Goal: Information Seeking & Learning: Learn about a topic

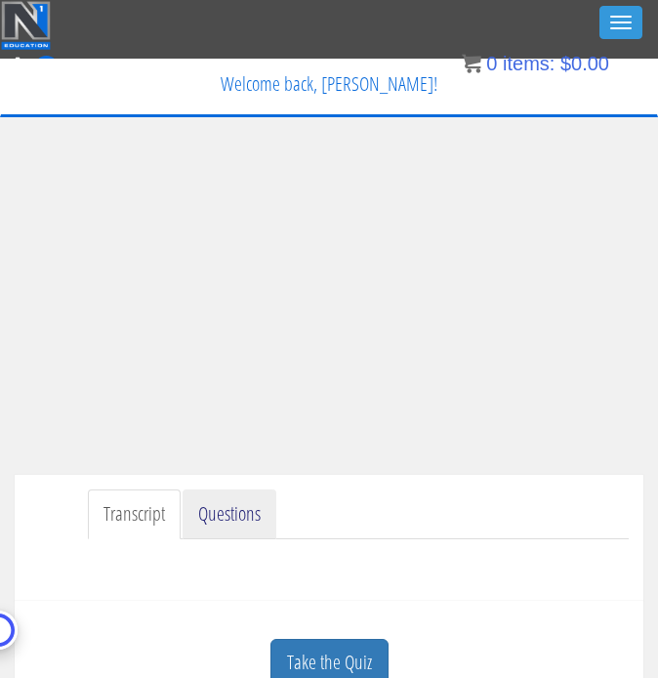
click at [241, 537] on link "Questions" at bounding box center [230, 514] width 94 height 50
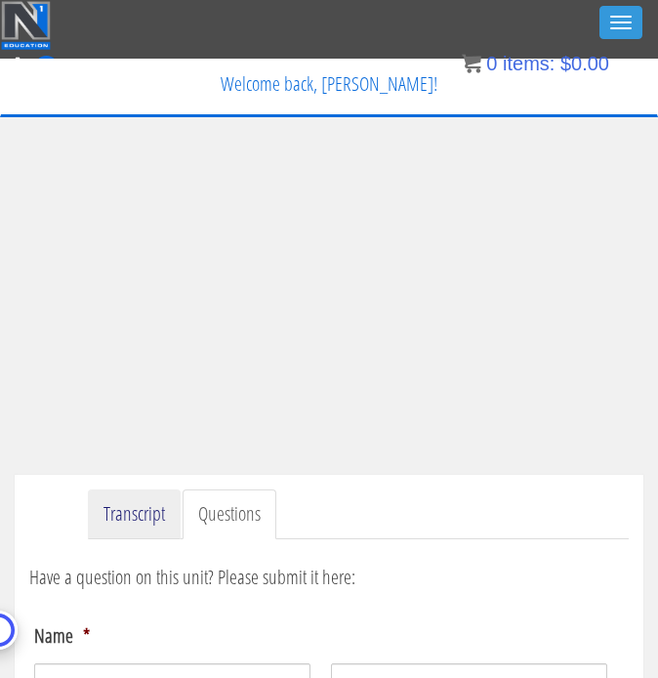
click at [156, 510] on link "Transcript" at bounding box center [134, 514] width 93 height 50
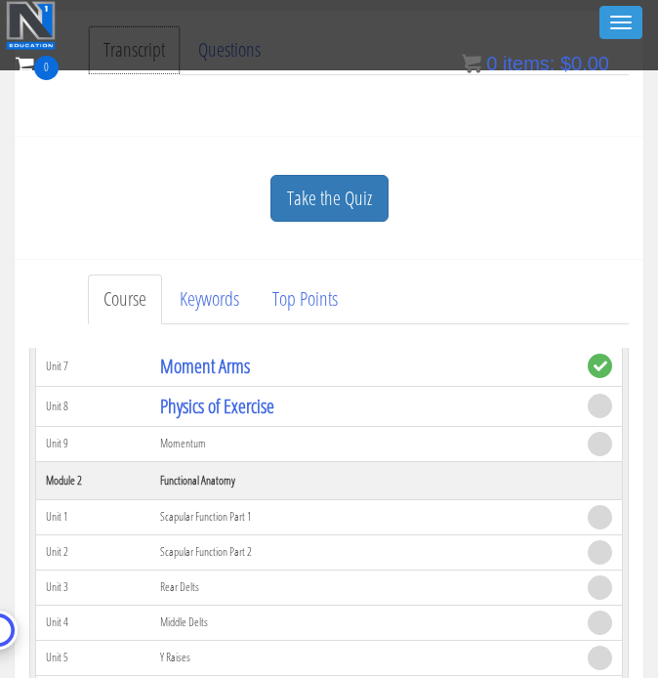
scroll to position [402, 0]
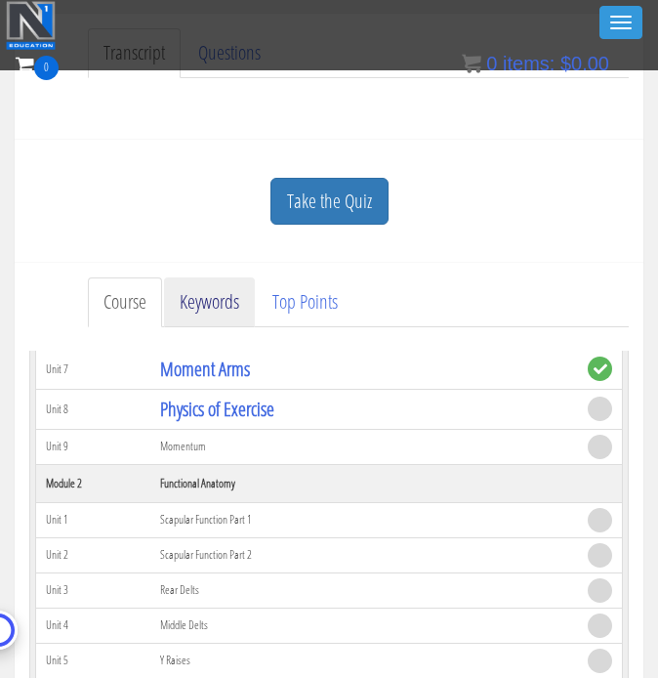
click at [237, 293] on link "Keywords" at bounding box center [209, 302] width 91 height 50
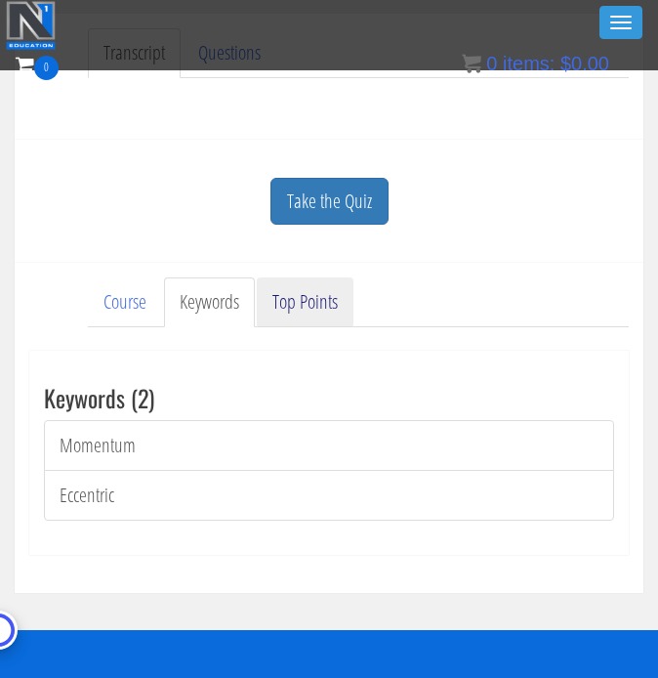
click at [291, 294] on link "Top Points" at bounding box center [305, 302] width 97 height 50
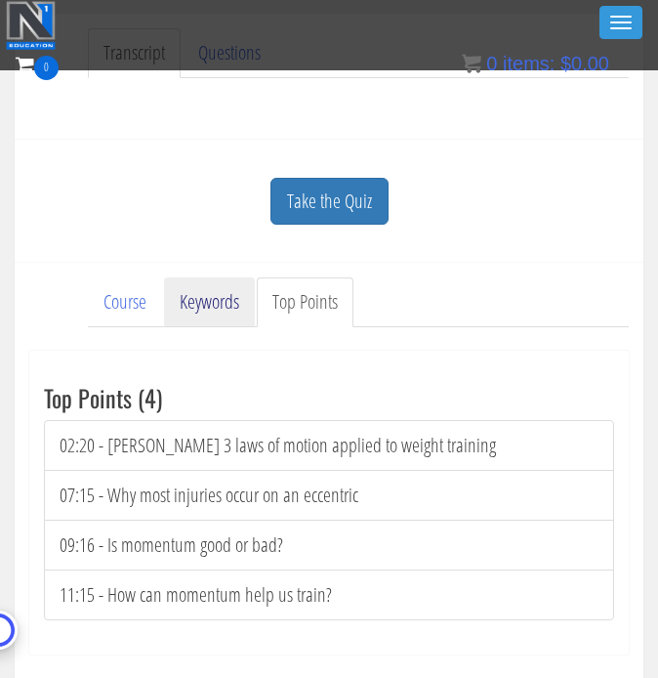
click at [195, 306] on link "Keywords" at bounding box center [209, 302] width 91 height 50
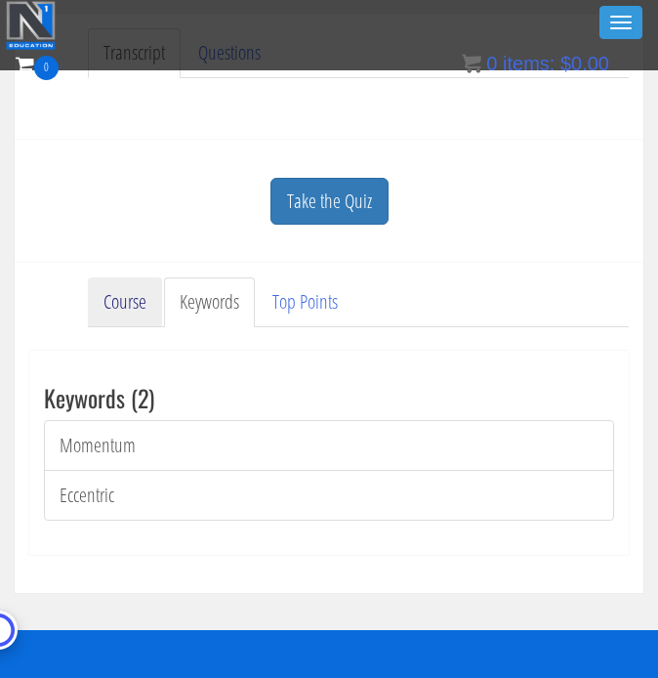
click at [122, 312] on link "Course" at bounding box center [125, 302] width 74 height 50
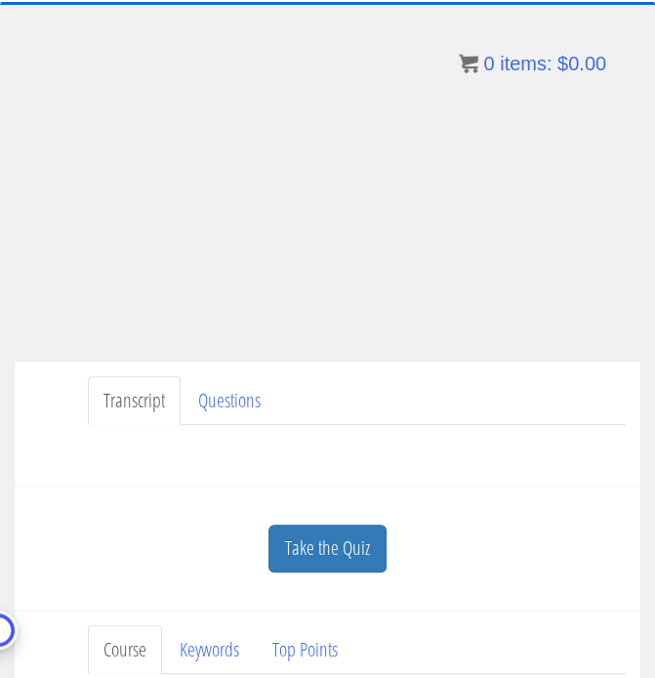
scroll to position [123, 0]
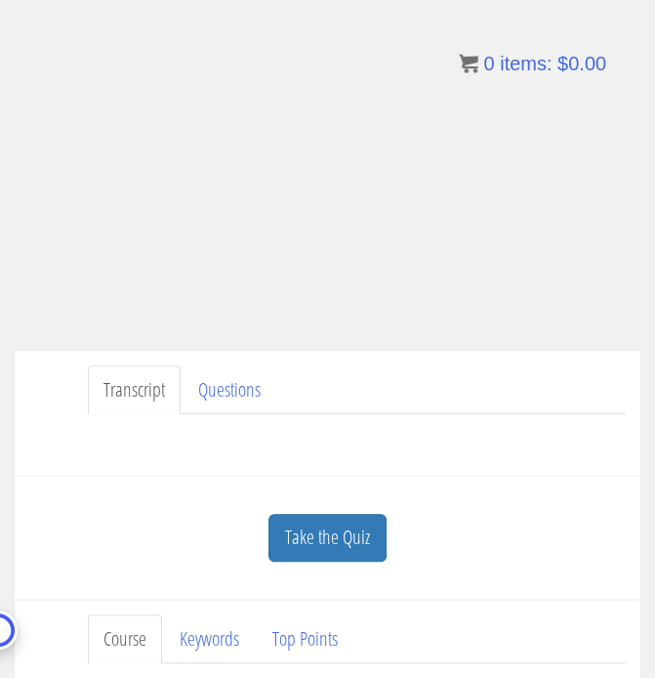
drag, startPoint x: 101, startPoint y: 470, endPoint x: 2, endPoint y: 475, distance: 98.8
click at [101, 470] on div "Transcript Questions Have a question on this unit? Please submit it here: Name …" at bounding box center [328, 413] width 626 height 126
click at [269, 432] on div "Have a question on this unit? Please submit it here: Name * First Last Email * *" at bounding box center [327, 437] width 596 height 47
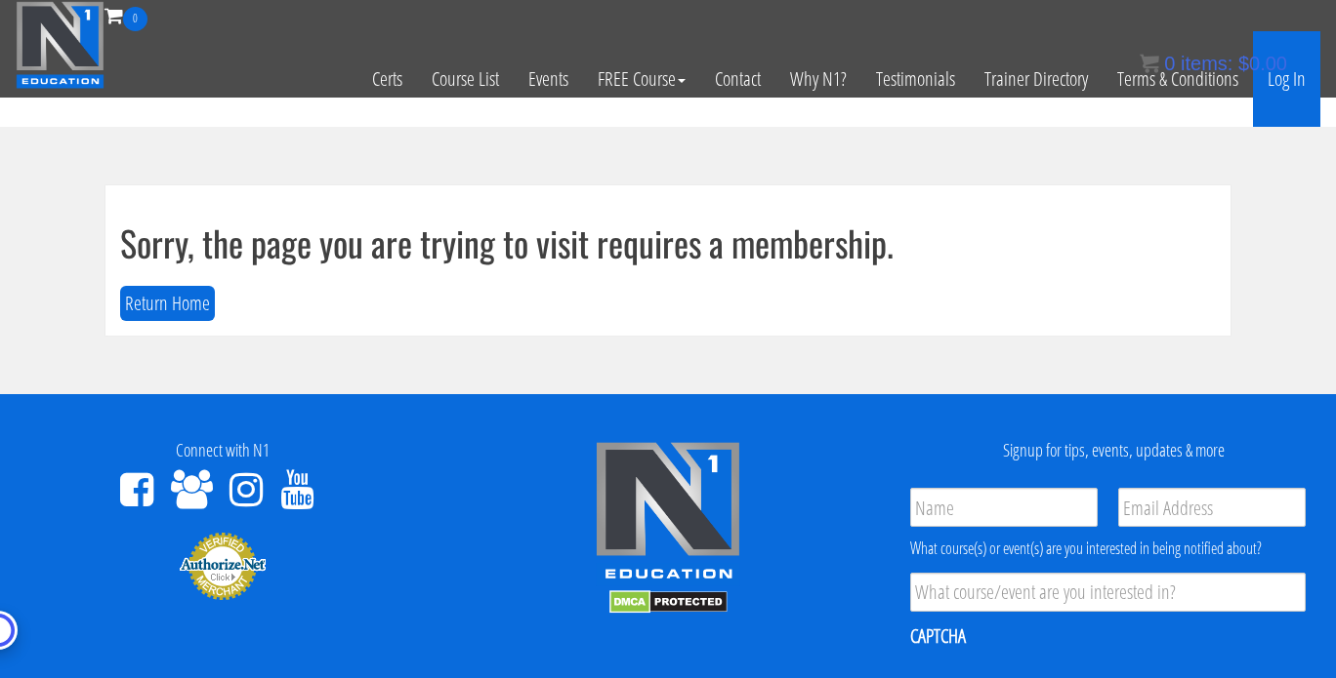
click at [1282, 91] on link "Log In" at bounding box center [1286, 79] width 67 height 96
click at [1283, 88] on link "Log In" at bounding box center [1286, 79] width 67 height 96
click at [1283, 80] on link "Log In" at bounding box center [1286, 79] width 67 height 96
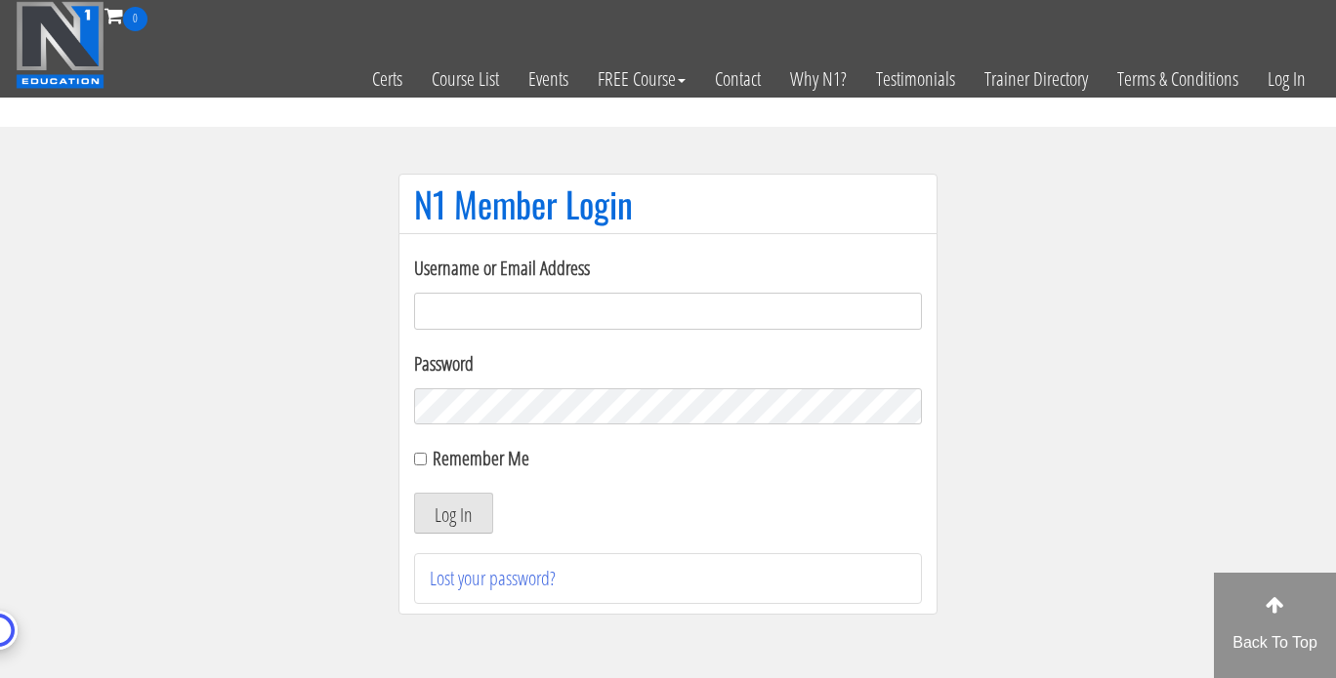
click at [453, 456] on label "Remember Me" at bounding box center [480, 458] width 97 height 26
click at [427, 456] on input "Remember Me" at bounding box center [420, 459] width 13 height 13
checkbox input "true"
click at [540, 290] on div "Username or Email Address" at bounding box center [668, 292] width 508 height 76
click at [540, 314] on input "Username or Email Address" at bounding box center [668, 311] width 508 height 37
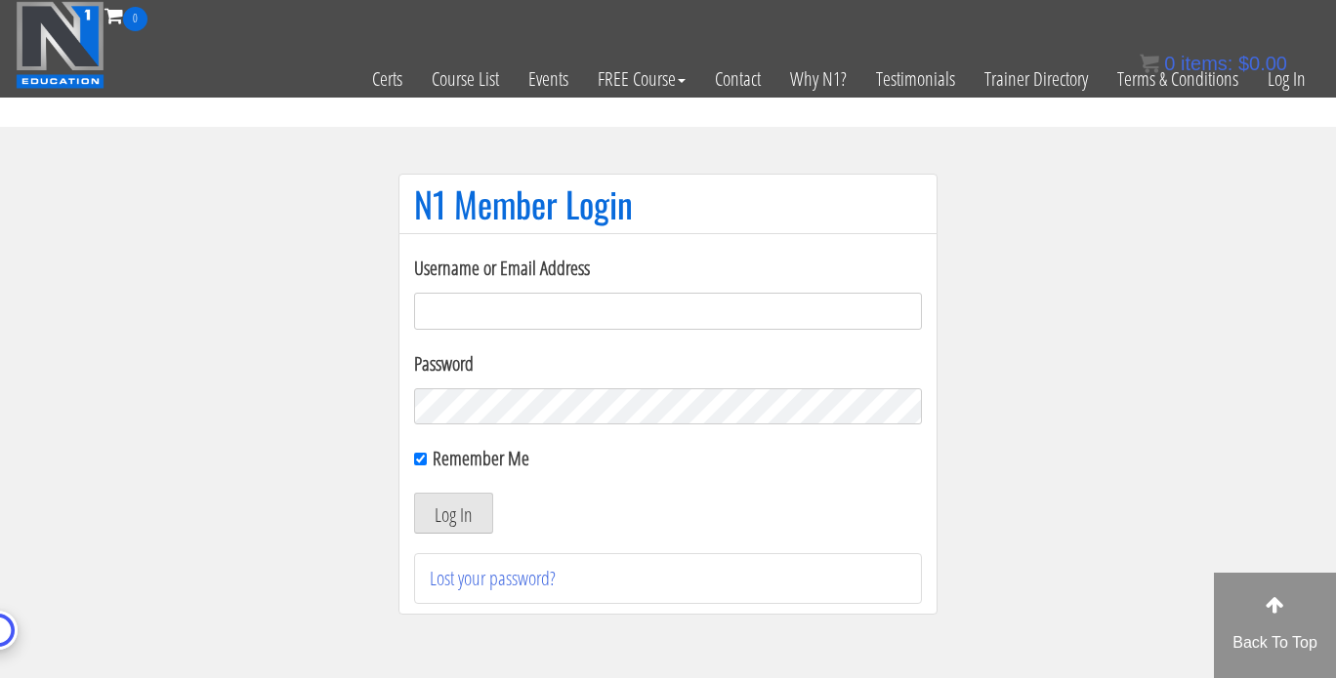
type input "[PERSON_NAME][EMAIL_ADDRESS][DOMAIN_NAME]"
click at [451, 513] on button "Log In" at bounding box center [453, 513] width 79 height 41
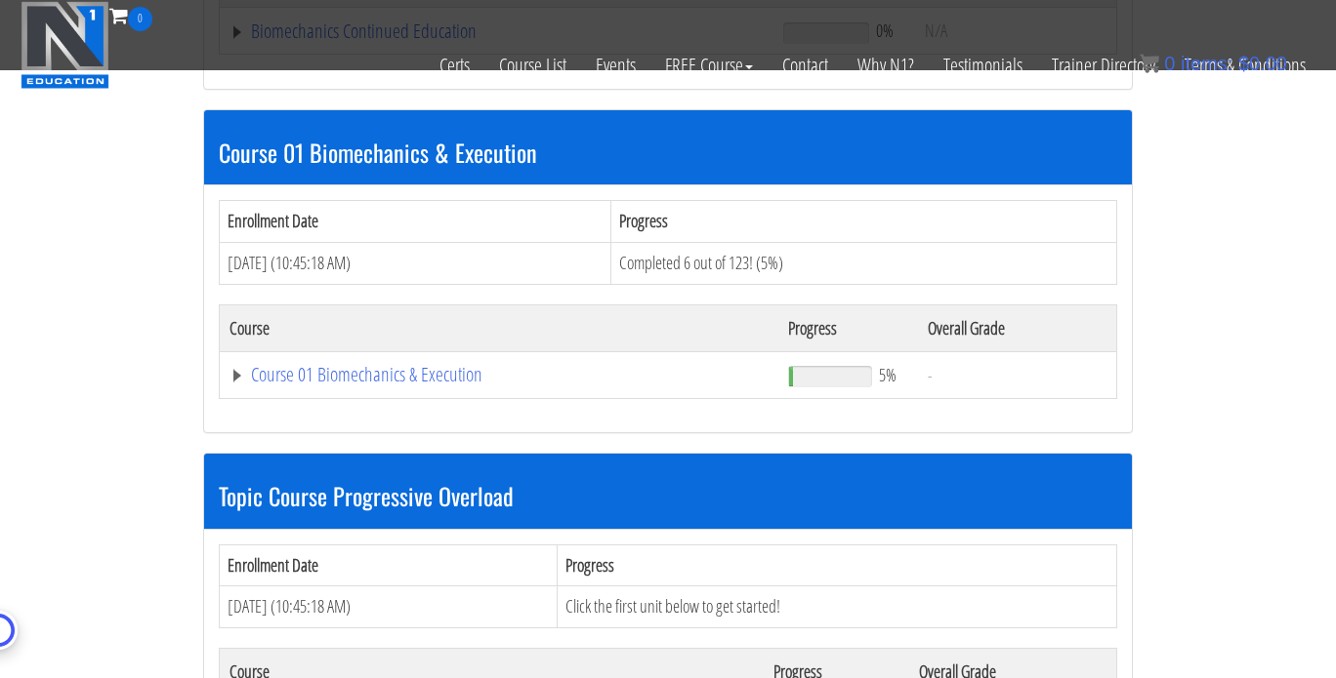
scroll to position [522, 0]
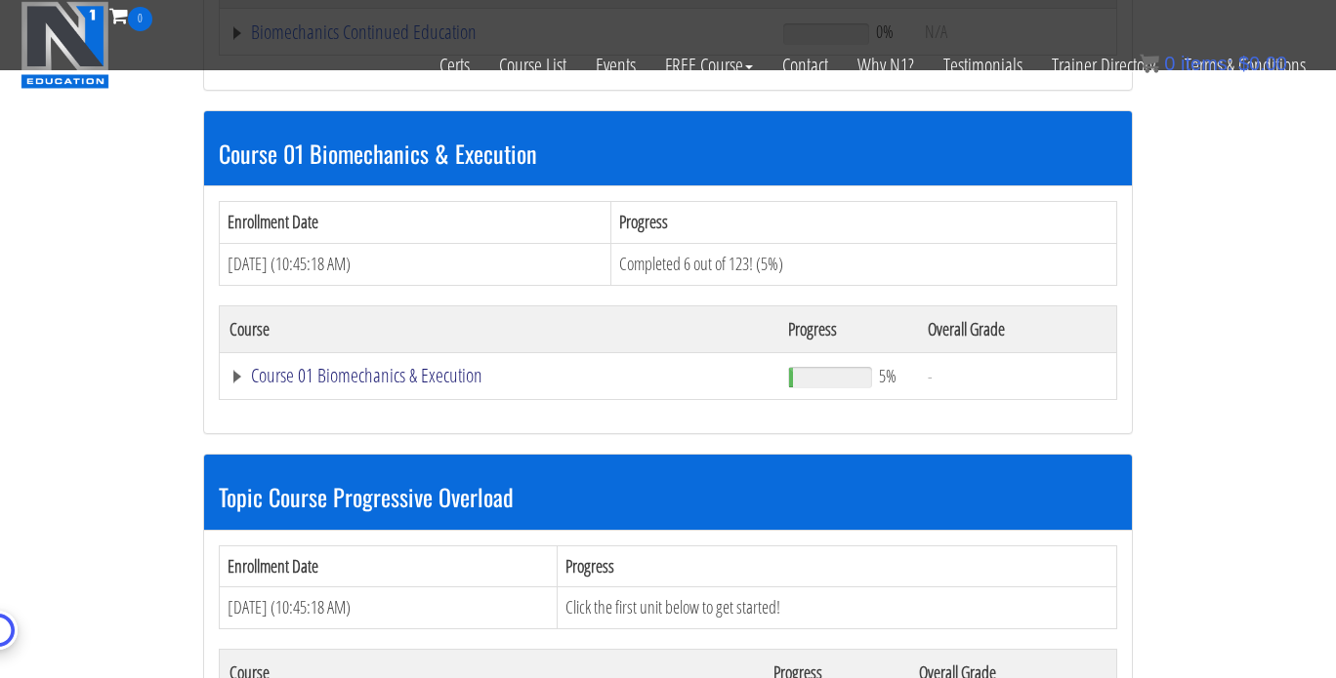
click at [457, 372] on link "Course 01 Biomechanics & Execution" at bounding box center [498, 376] width 539 height 20
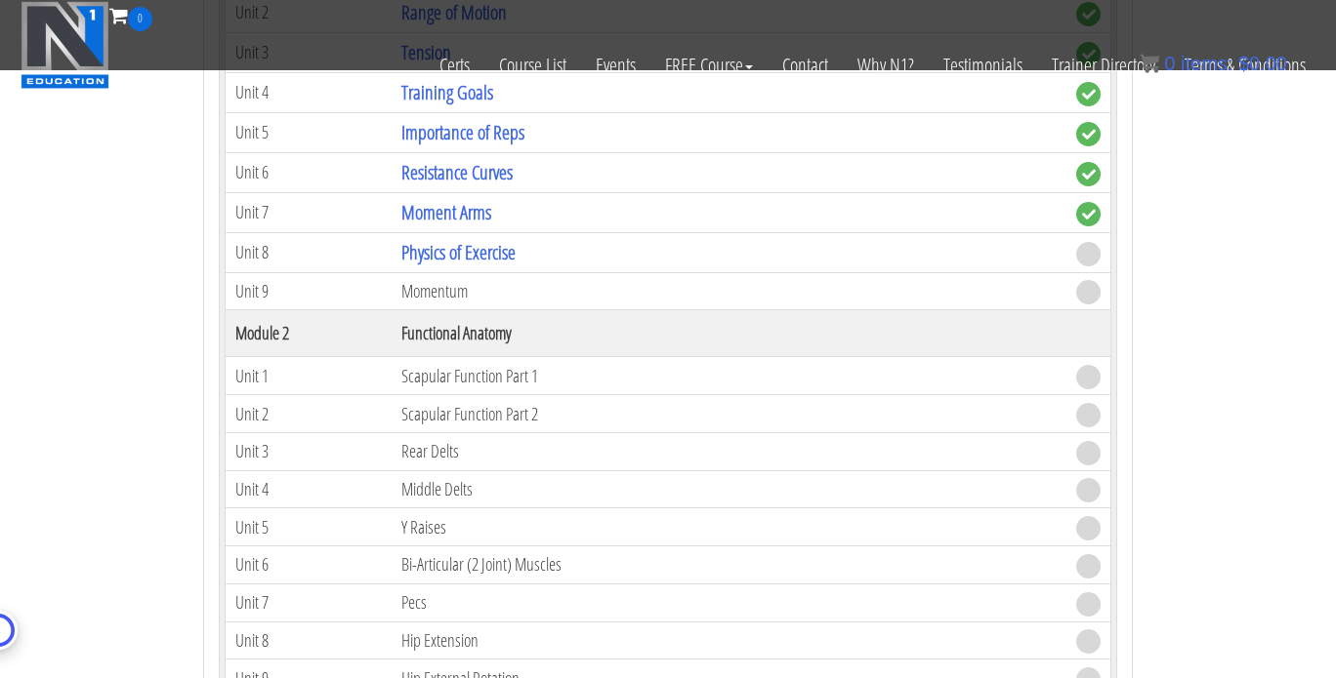
scroll to position [1027, 0]
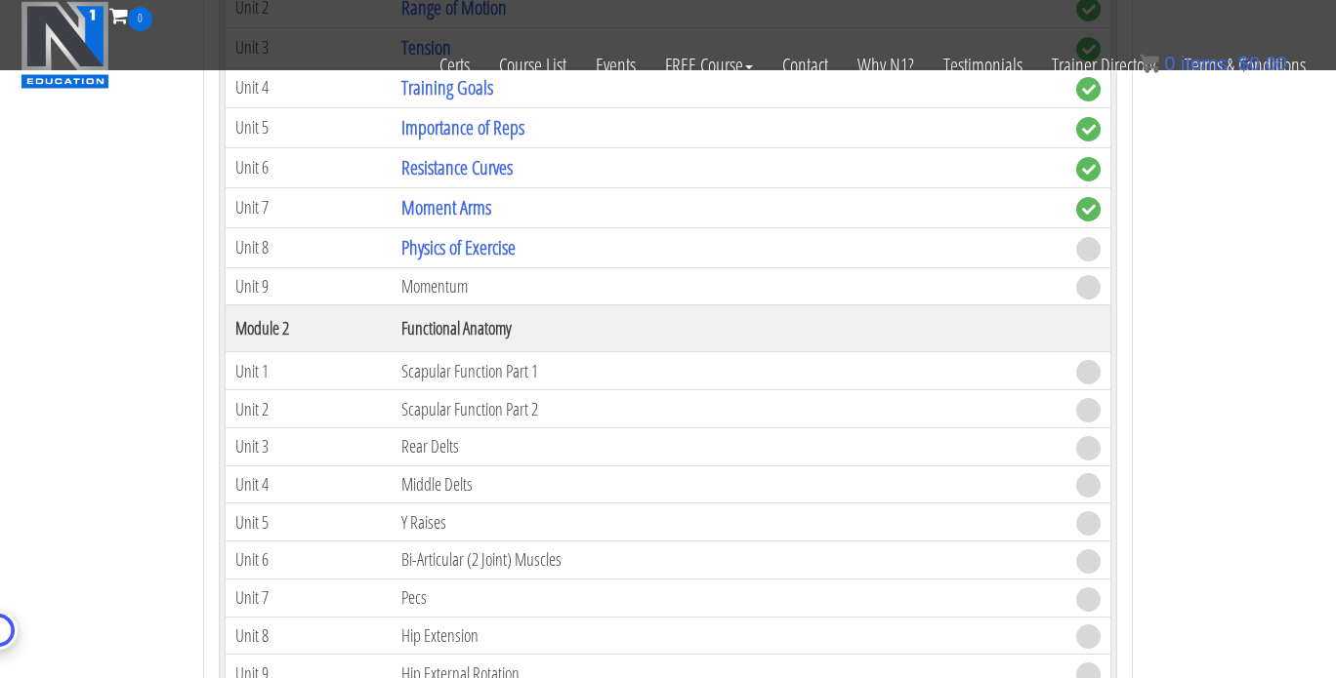
click at [780, 254] on td "Physics of Exercise" at bounding box center [728, 247] width 675 height 40
click at [478, 237] on link "Physics of Exercise" at bounding box center [458, 247] width 114 height 26
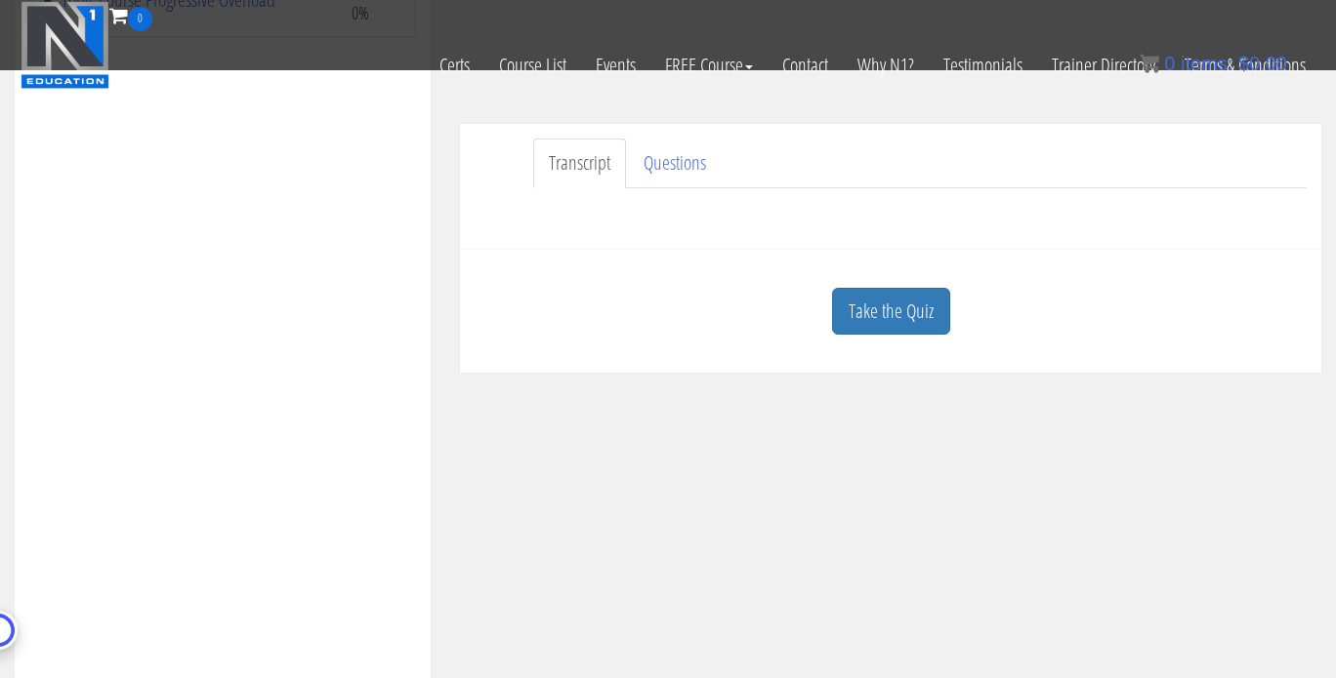
scroll to position [417, 0]
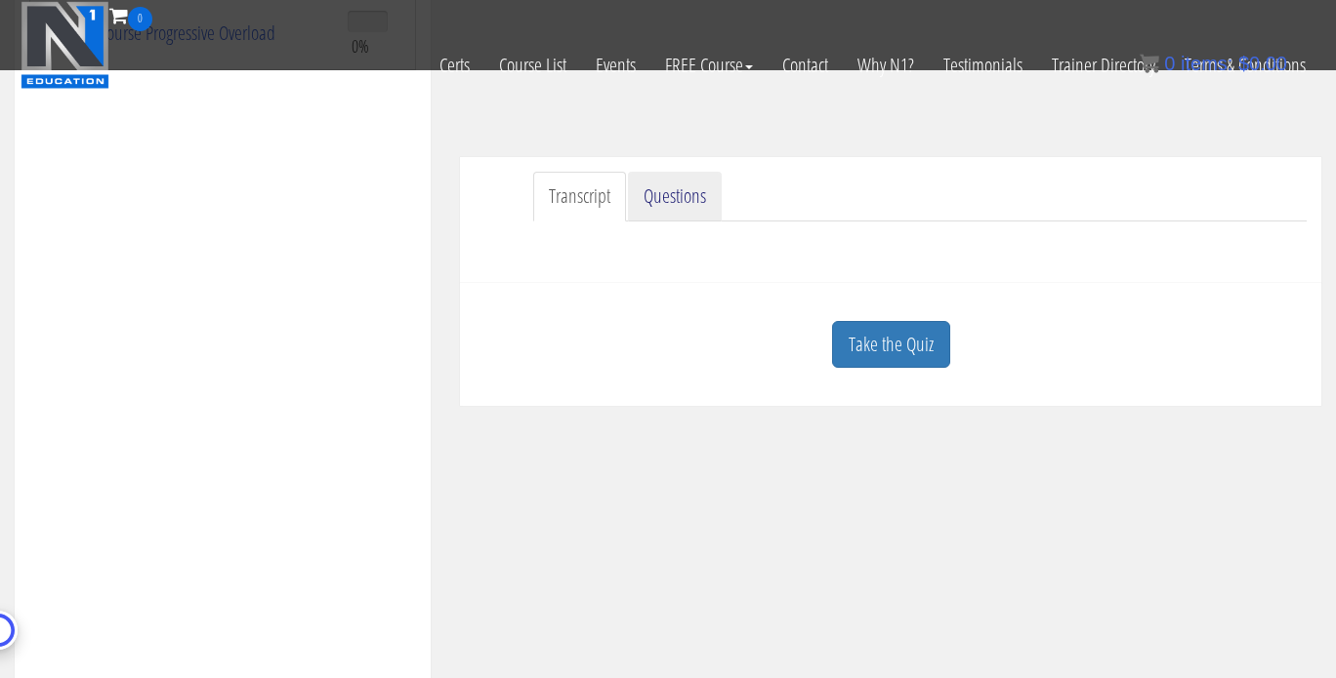
click at [681, 190] on link "Questions" at bounding box center [675, 197] width 94 height 50
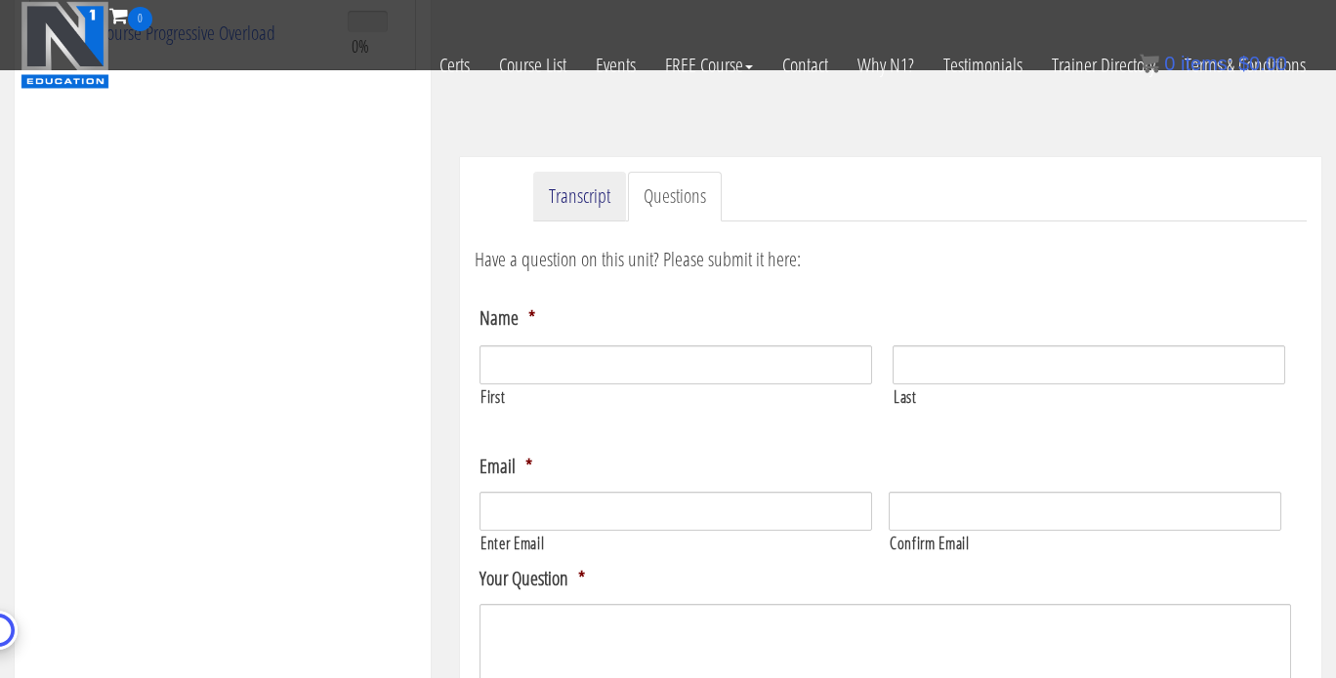
click at [594, 193] on link "Transcript" at bounding box center [579, 197] width 93 height 50
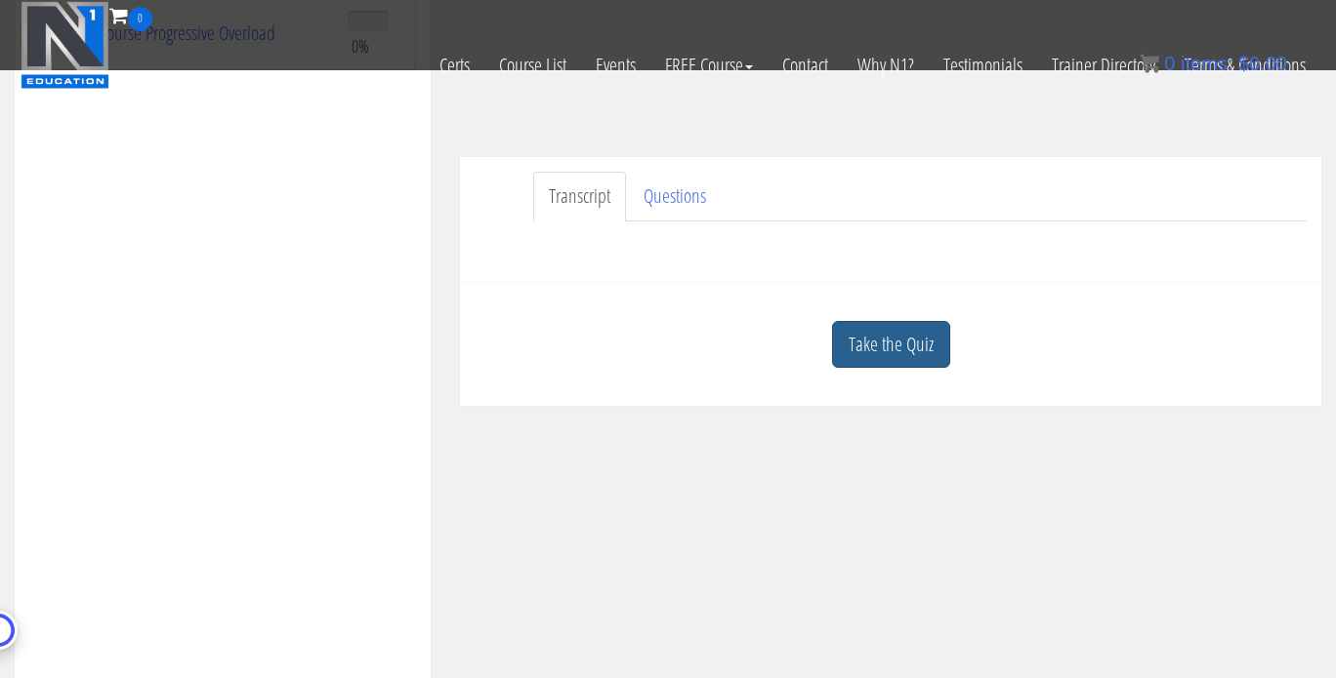
click at [908, 354] on link "Take the Quiz" at bounding box center [891, 345] width 118 height 48
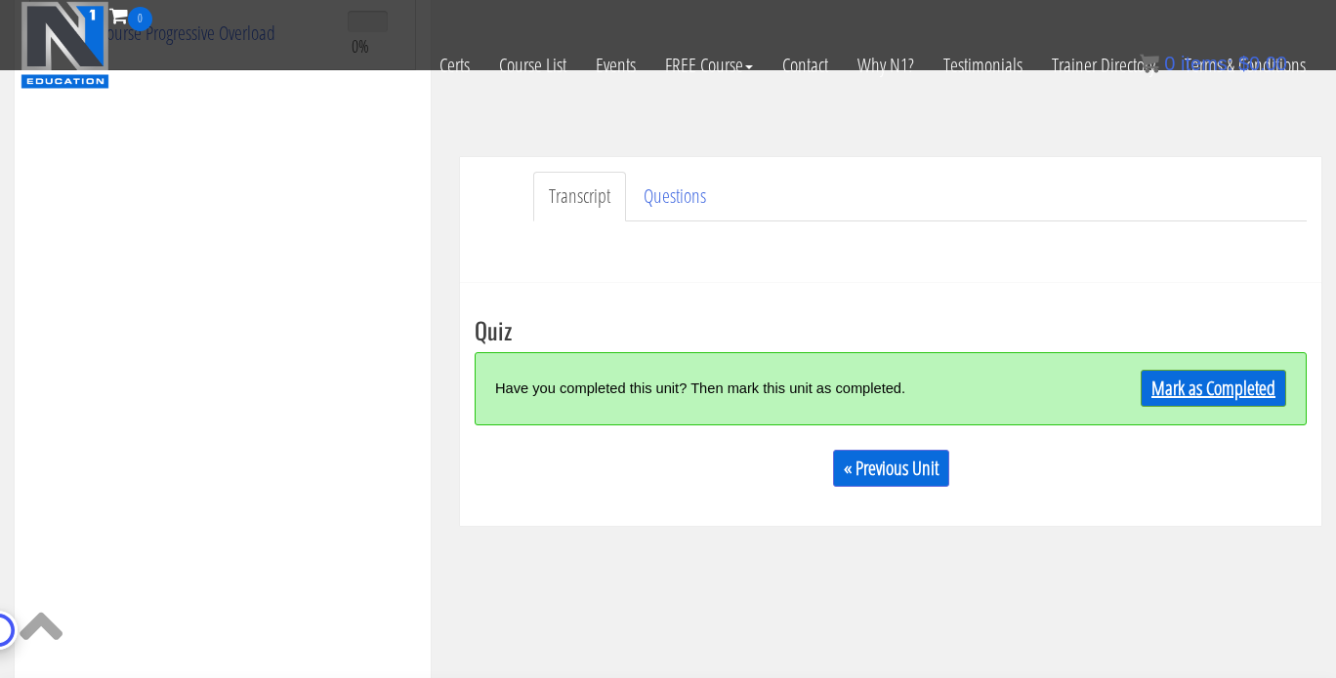
click at [1219, 386] on link "Mark as Completed" at bounding box center [1212, 388] width 145 height 37
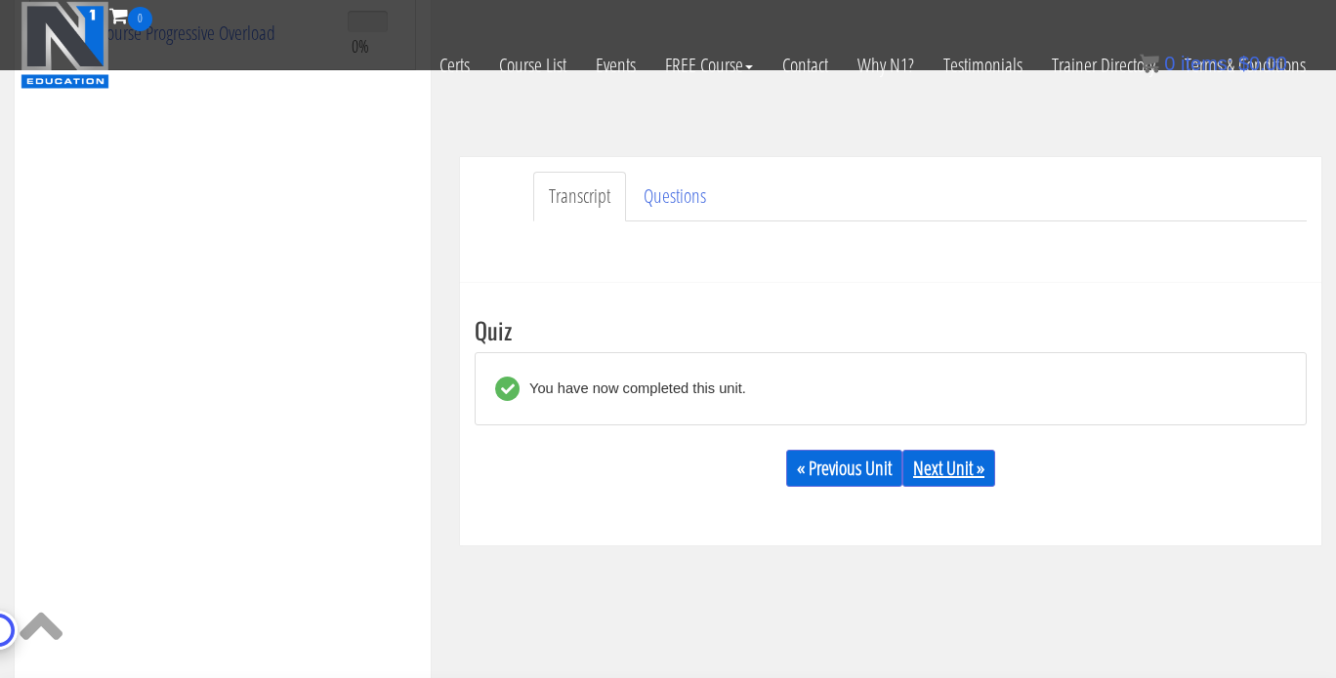
click at [949, 462] on link "Next Unit »" at bounding box center [948, 468] width 93 height 37
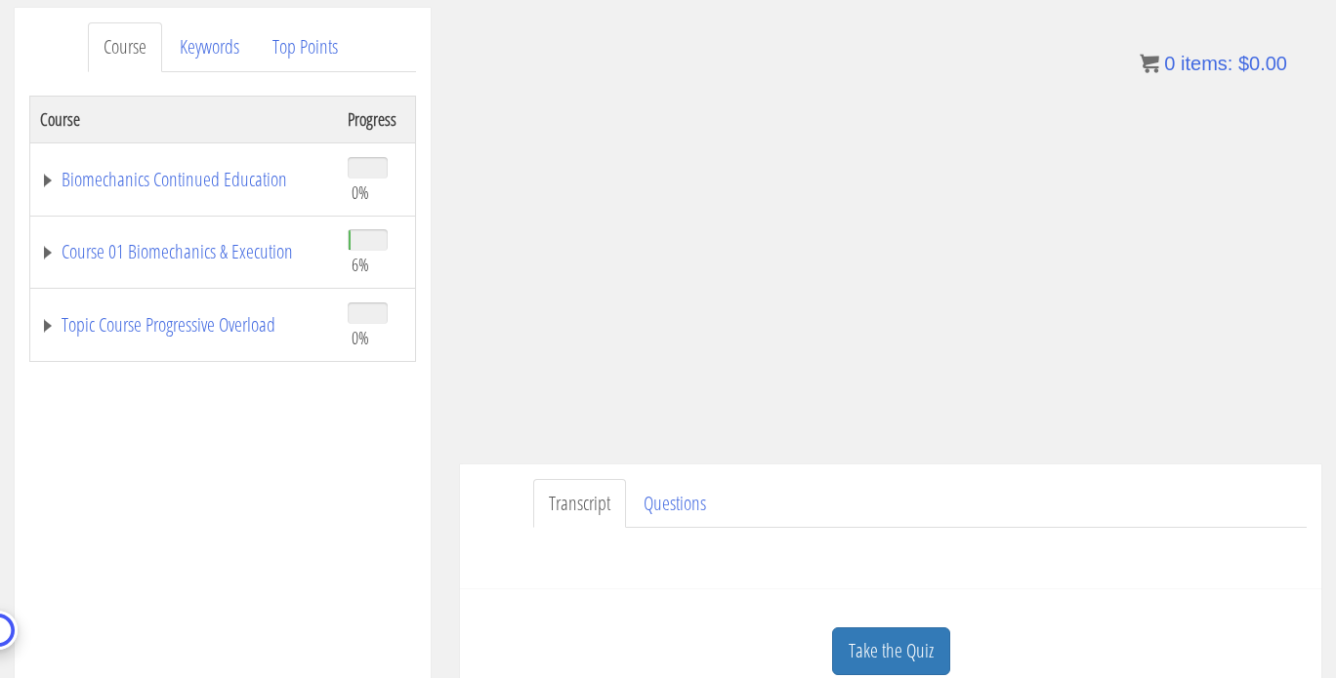
scroll to position [244, 0]
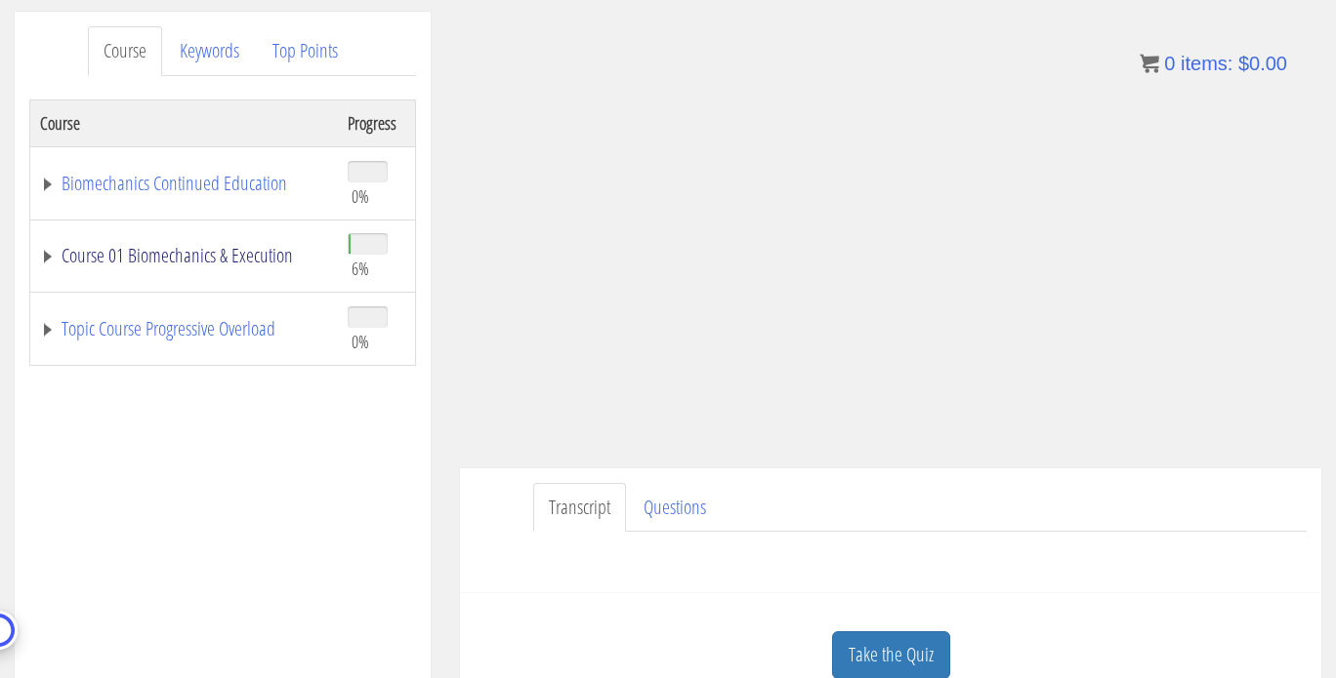
click at [231, 259] on link "Course 01 Biomechanics & Execution" at bounding box center [184, 256] width 288 height 20
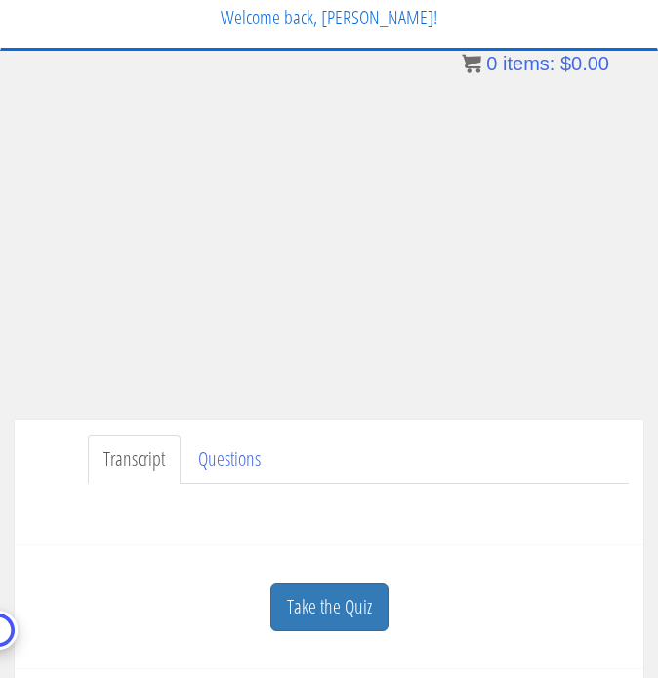
scroll to position [64, 0]
